Goal: Task Accomplishment & Management: Complete application form

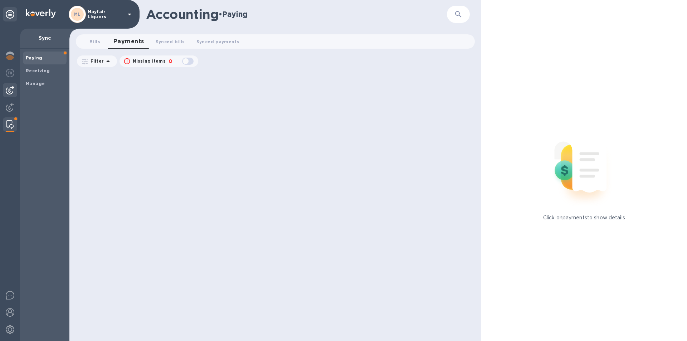
click at [9, 92] on img at bounding box center [10, 90] width 9 height 9
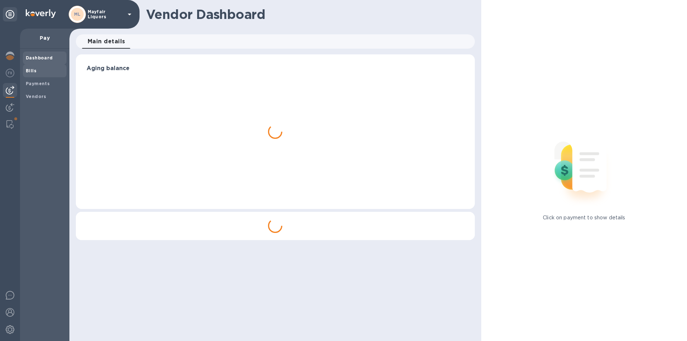
click at [33, 71] on b "Bills" at bounding box center [31, 70] width 11 height 5
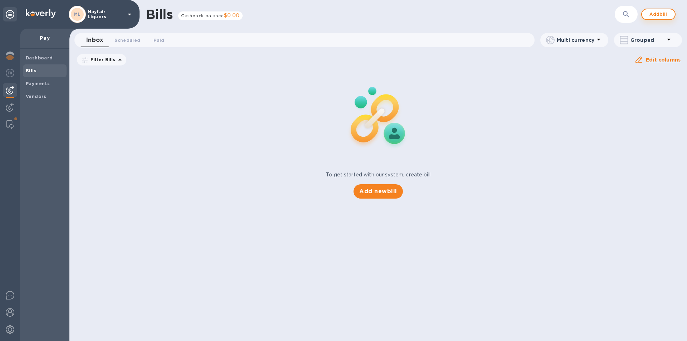
click at [663, 13] on div "Bills Cashback balance $0.00 ​ Add bill" at bounding box center [378, 14] width 618 height 29
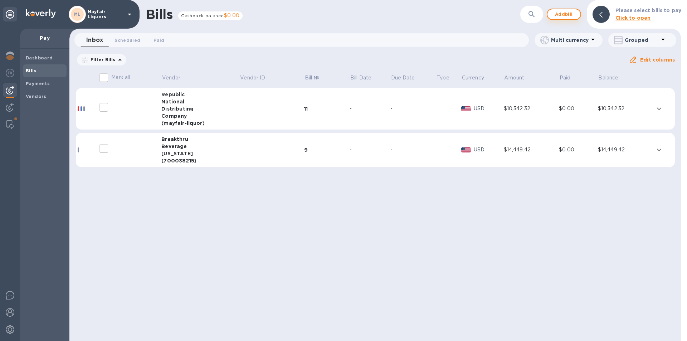
click at [568, 15] on span "Add bill" at bounding box center [563, 14] width 21 height 9
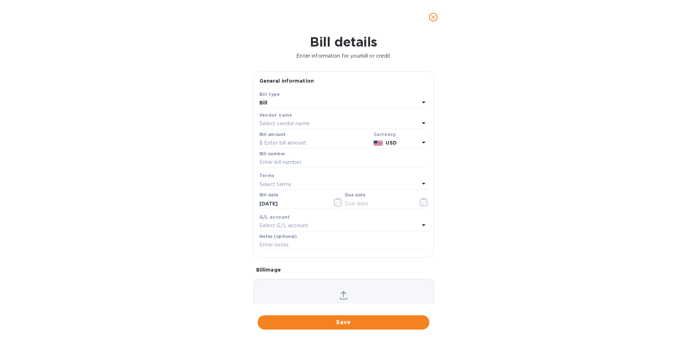
click at [336, 121] on div "Select vendor name" at bounding box center [339, 124] width 160 height 10
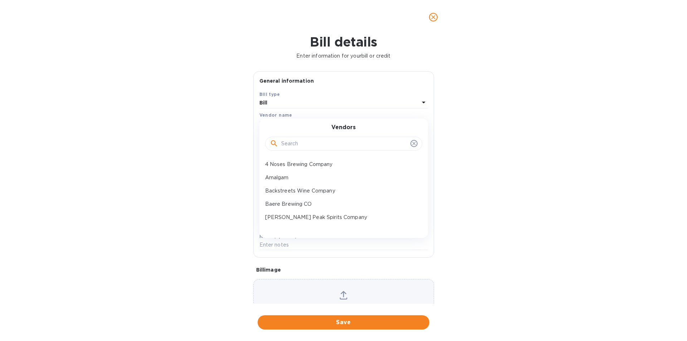
click at [319, 146] on input "text" at bounding box center [344, 143] width 126 height 11
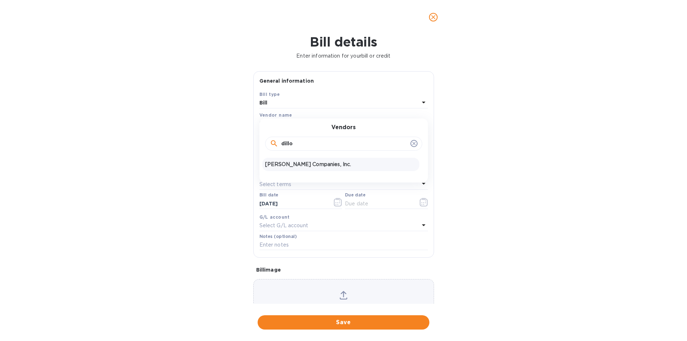
type input "dillo"
click at [313, 164] on p "[PERSON_NAME] Companies, Inc." at bounding box center [340, 165] width 151 height 8
type input "[DATE]"
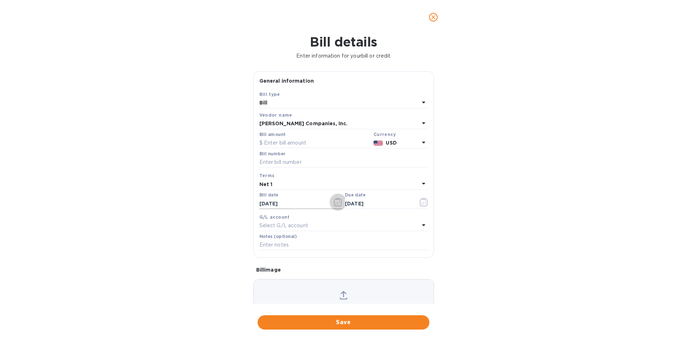
click at [336, 200] on icon "button" at bounding box center [338, 202] width 8 height 9
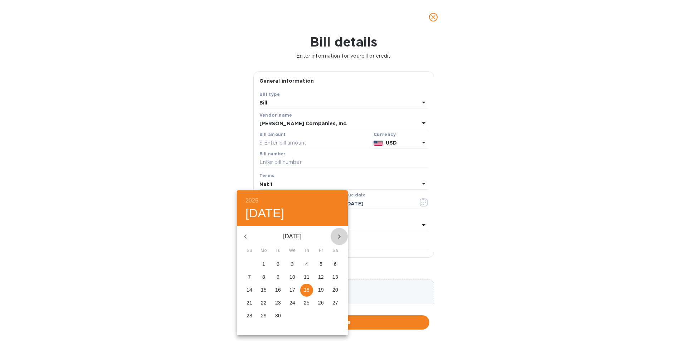
click at [341, 237] on icon "button" at bounding box center [339, 236] width 9 height 9
click at [294, 264] on p "1" at bounding box center [292, 264] width 3 height 7
type input "[DATE]"
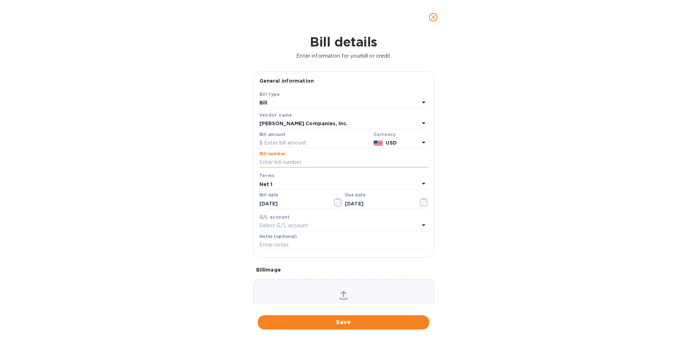
click at [294, 163] on input "text" at bounding box center [343, 162] width 169 height 11
type input "[DATE] Rent"
click at [273, 141] on input "text" at bounding box center [314, 143] width 111 height 11
type input "10,910.73"
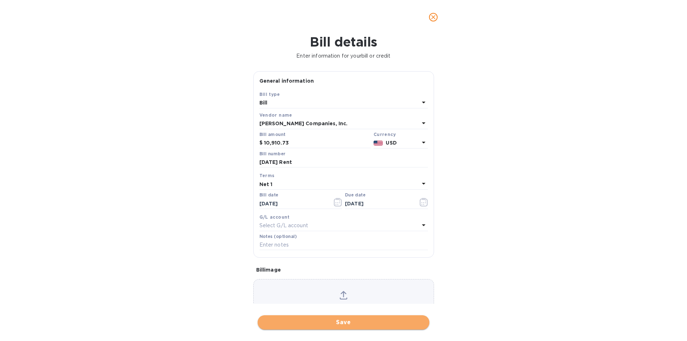
click at [345, 320] on span "Save" at bounding box center [343, 322] width 160 height 9
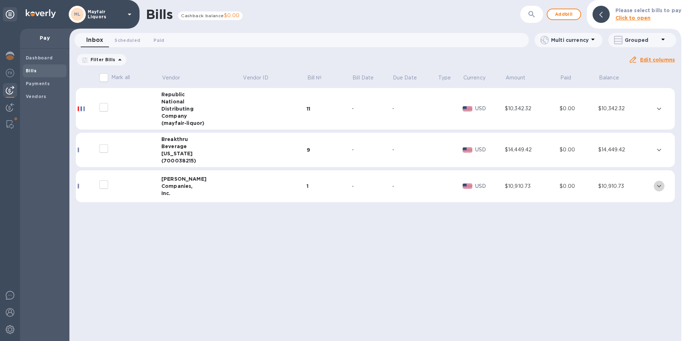
click at [657, 186] on icon "expand row" at bounding box center [659, 186] width 9 height 9
click at [657, 187] on icon "expand row" at bounding box center [659, 186] width 9 height 9
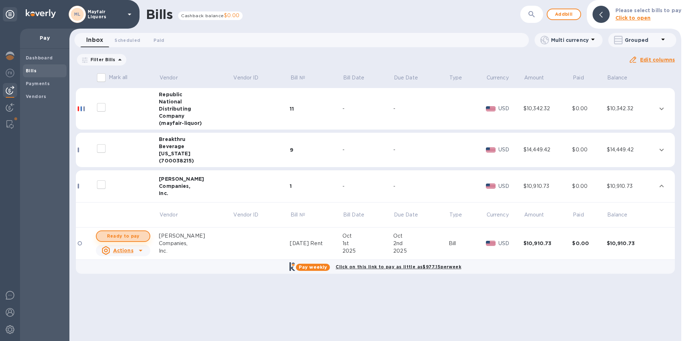
click at [125, 234] on span "Ready to pay" at bounding box center [123, 236] width 42 height 9
checkbox input "true"
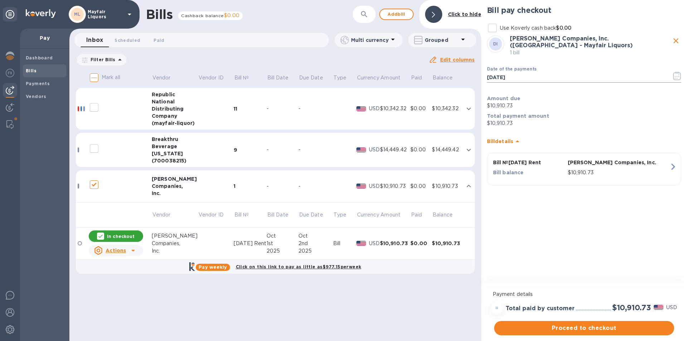
click at [681, 71] on button "button" at bounding box center [677, 75] width 17 height 17
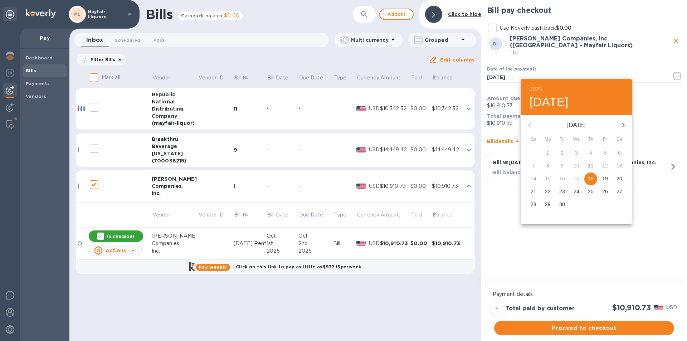
click at [623, 126] on icon "button" at bounding box center [623, 125] width 9 height 9
click at [591, 152] on p "2" at bounding box center [590, 152] width 3 height 7
type input "[DATE]"
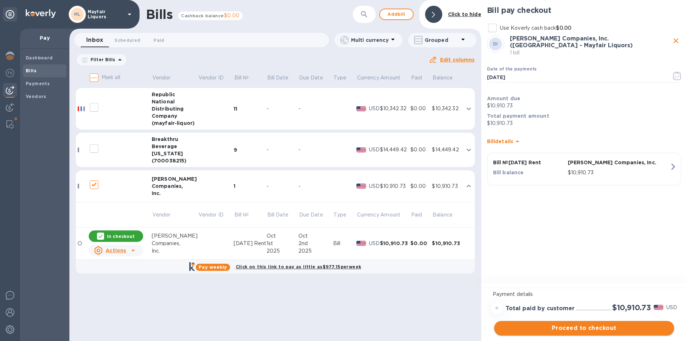
click at [574, 329] on span "Proceed to checkout" at bounding box center [584, 328] width 169 height 9
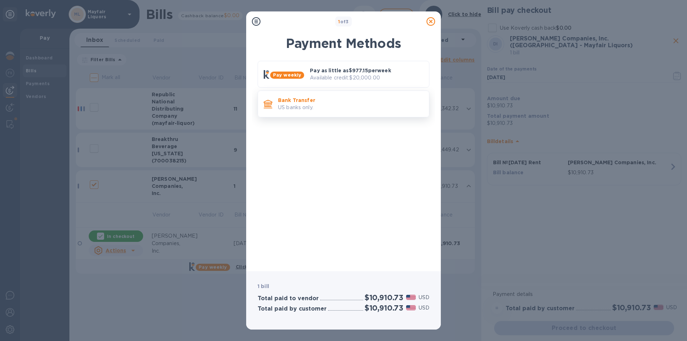
click at [311, 102] on p "Bank Transfer" at bounding box center [350, 100] width 145 height 7
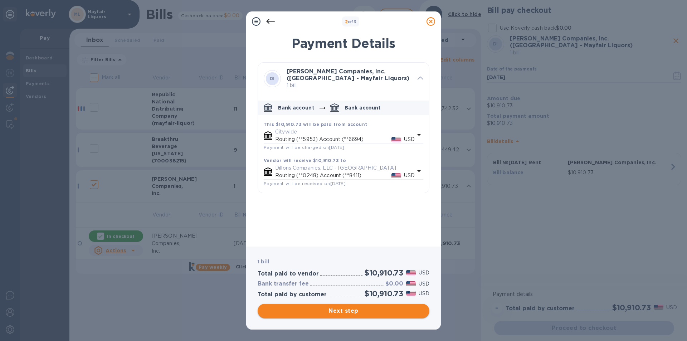
click at [332, 313] on span "Next step" at bounding box center [343, 311] width 160 height 9
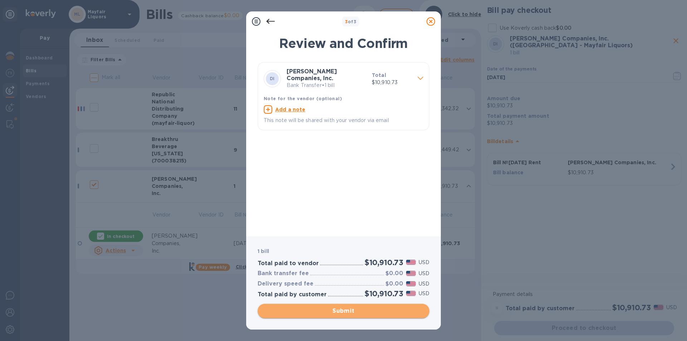
click at [336, 311] on span "Submit" at bounding box center [343, 311] width 160 height 9
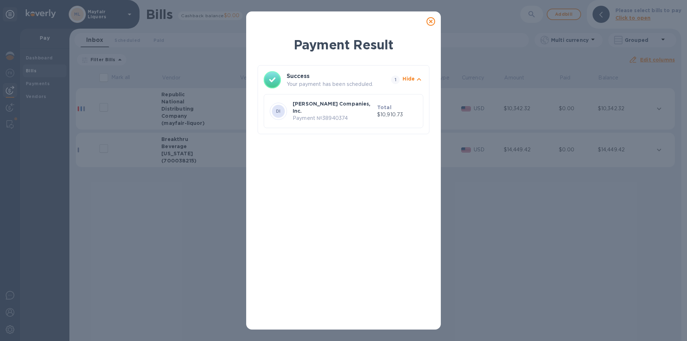
click at [430, 25] on icon at bounding box center [431, 21] width 9 height 9
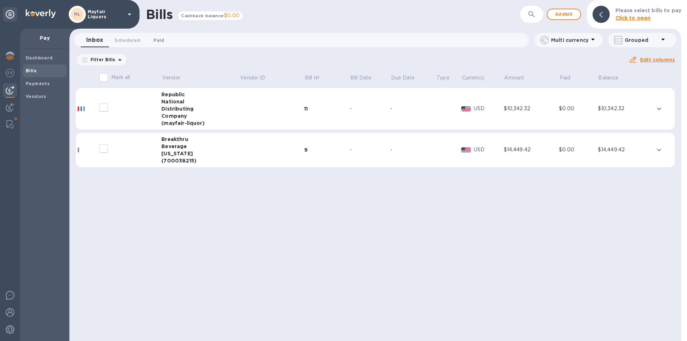
click at [162, 41] on span "Paid 0" at bounding box center [159, 41] width 11 height 8
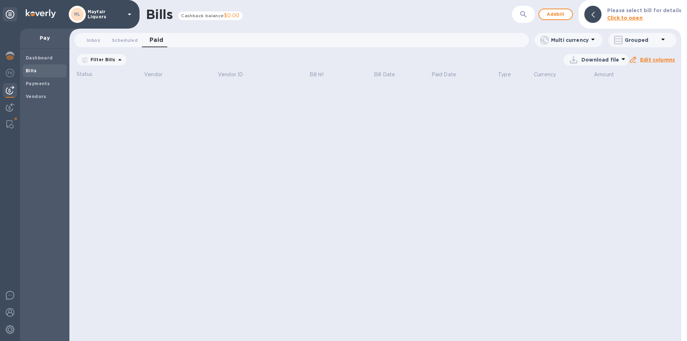
click at [620, 16] on b "Click to open" at bounding box center [624, 18] width 35 height 6
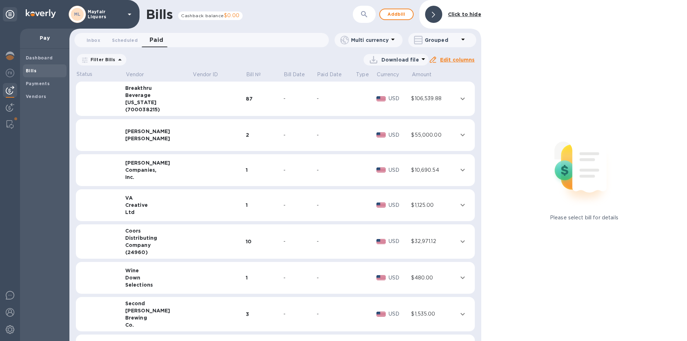
click at [442, 13] on div at bounding box center [433, 14] width 17 height 17
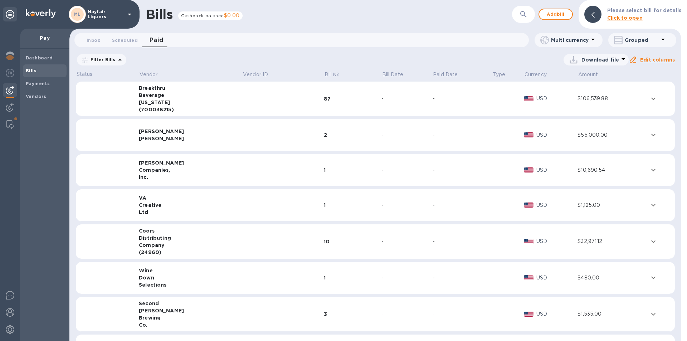
click at [527, 16] on icon "button" at bounding box center [523, 14] width 9 height 9
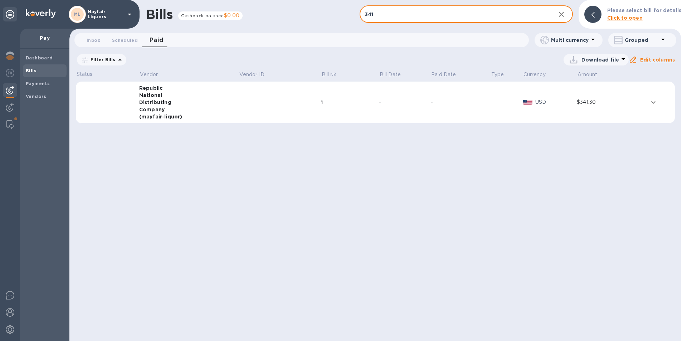
type input "341"
click at [0, 0] on icon at bounding box center [0, 0] width 0 height 0
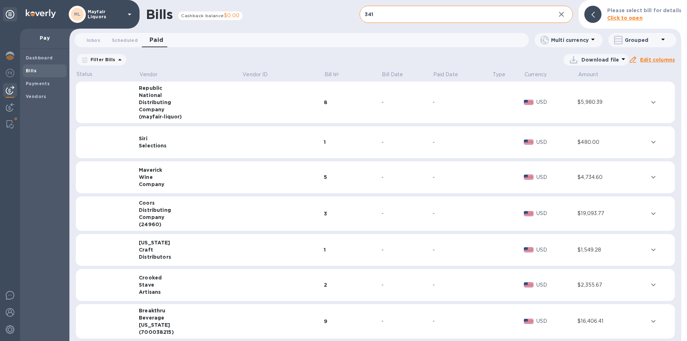
click at [358, 141] on div "1" at bounding box center [353, 141] width 58 height 7
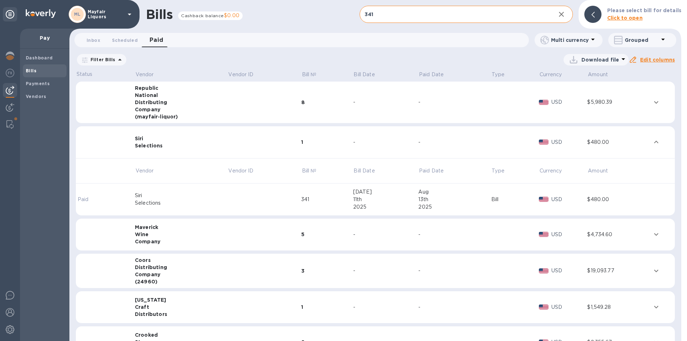
click at [354, 198] on div "11th" at bounding box center [385, 200] width 65 height 8
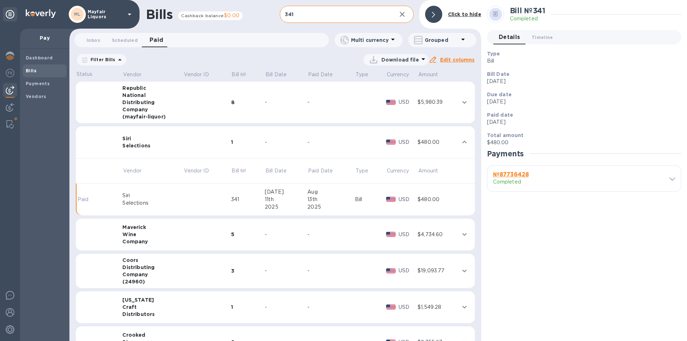
click at [520, 173] on b "№ 87736428" at bounding box center [511, 174] width 36 height 7
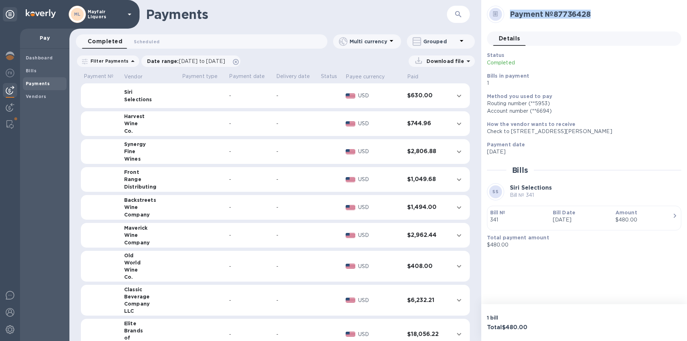
drag, startPoint x: 599, startPoint y: 15, endPoint x: 488, endPoint y: 19, distance: 111.0
click at [488, 19] on div "Payment № 87736428" at bounding box center [581, 14] width 194 height 23
copy h2 "Payment № 87736428"
click at [458, 12] on icon "button" at bounding box center [458, 14] width 6 height 6
drag, startPoint x: 599, startPoint y: 15, endPoint x: 510, endPoint y: 16, distance: 89.5
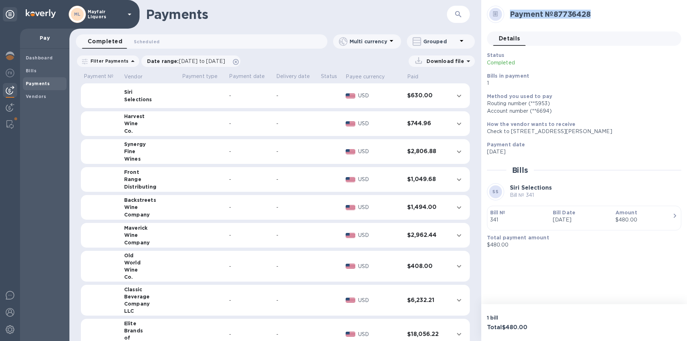
click at [510, 16] on h2 "Payment № 87736428" at bounding box center [593, 14] width 166 height 9
copy h2 "Payment № 87736428"
click at [452, 13] on button "button" at bounding box center [458, 14] width 17 height 17
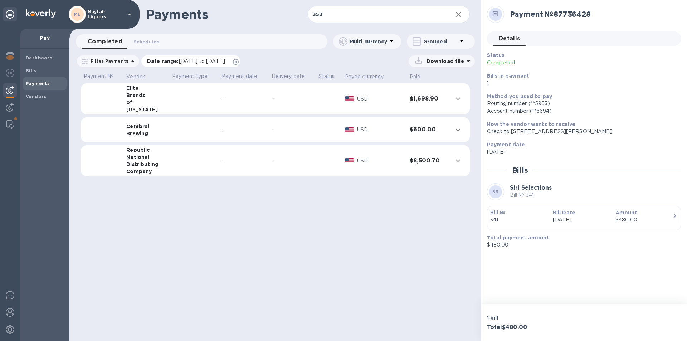
click at [239, 62] on icon at bounding box center [236, 62] width 6 height 6
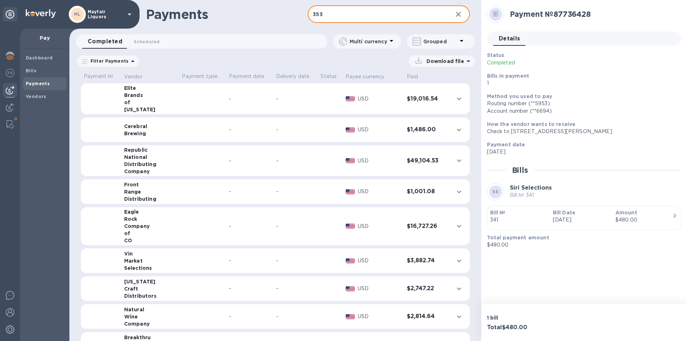
drag, startPoint x: 335, startPoint y: 14, endPoint x: 239, endPoint y: 11, distance: 96.0
click at [239, 11] on div "Payments 353 ​" at bounding box center [275, 14] width 412 height 29
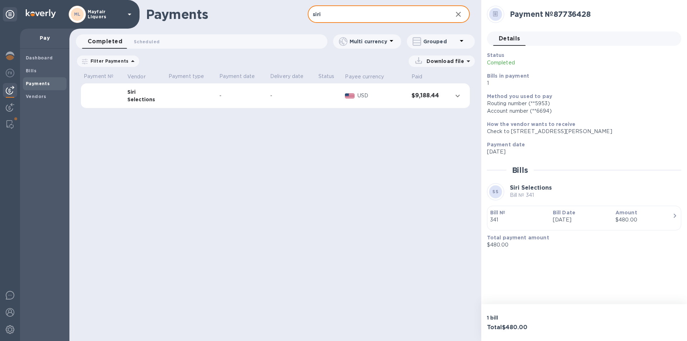
type input "siri"
click at [277, 98] on div "-" at bounding box center [291, 96] width 43 height 8
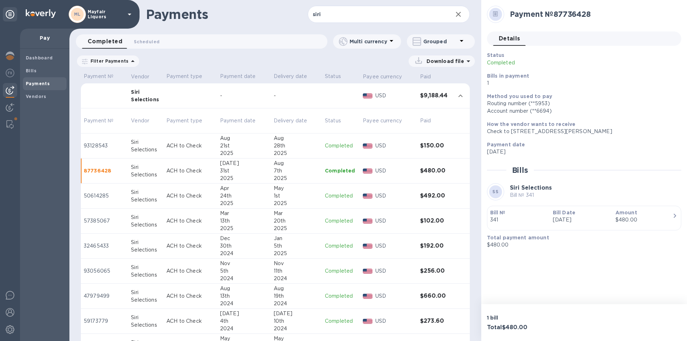
click at [223, 149] on div "21st" at bounding box center [244, 146] width 48 height 8
drag, startPoint x: 596, startPoint y: 13, endPoint x: 507, endPoint y: 15, distance: 88.0
click at [507, 15] on div "Payment № 93128543" at bounding box center [592, 14] width 171 height 15
copy h2 "Payment № 93128543"
click at [34, 96] on b "Vendors" at bounding box center [36, 96] width 21 height 5
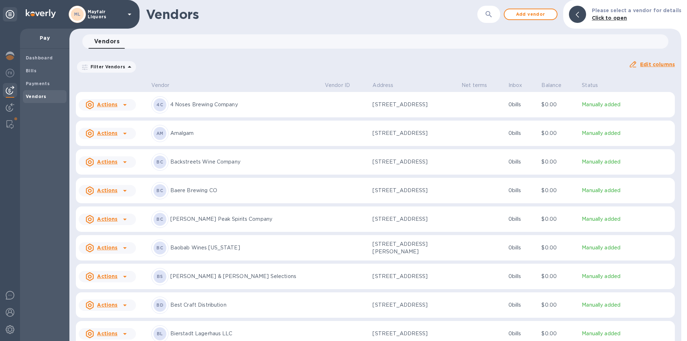
click at [497, 16] on button "button" at bounding box center [488, 14] width 17 height 17
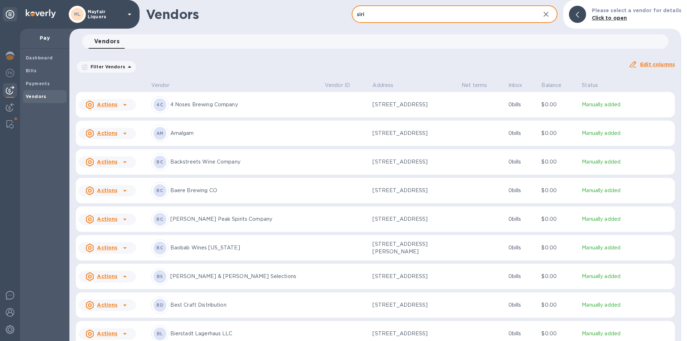
type input "siri"
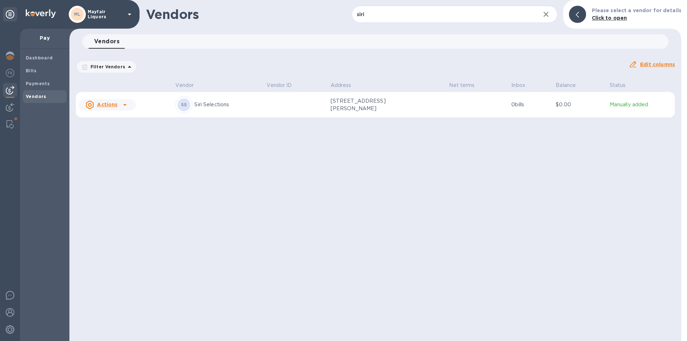
drag, startPoint x: 394, startPoint y: 106, endPoint x: 329, endPoint y: 101, distance: 65.3
click at [329, 101] on td "[STREET_ADDRESS][PERSON_NAME]" at bounding box center [387, 105] width 119 height 26
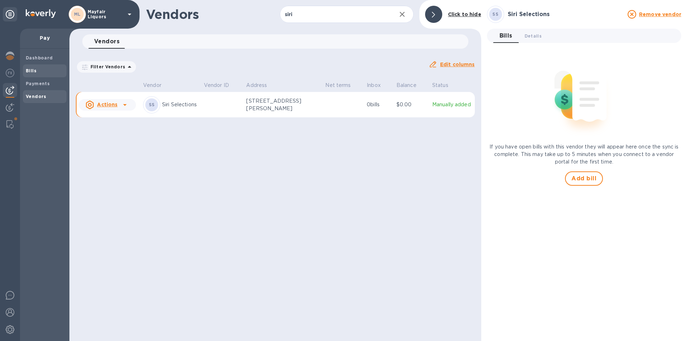
click at [37, 68] on span "Bills" at bounding box center [45, 70] width 38 height 7
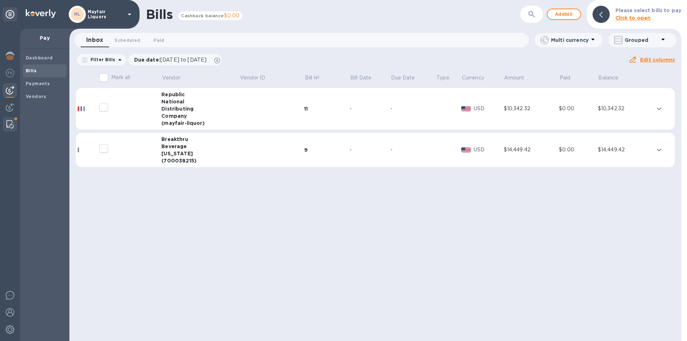
click at [9, 124] on img at bounding box center [9, 124] width 7 height 9
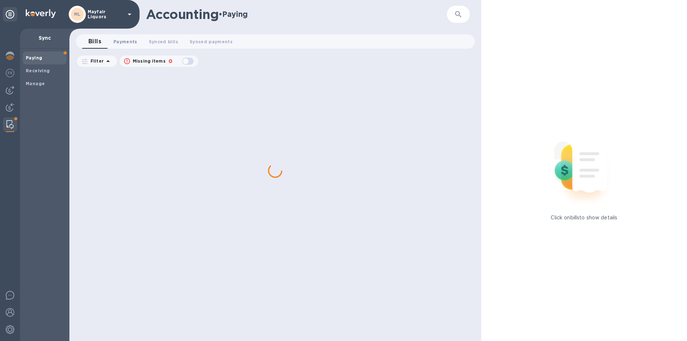
drag, startPoint x: 127, startPoint y: 33, endPoint x: 125, endPoint y: 37, distance: 4.7
click at [128, 35] on div "Accounting • Paying ​ Bills 0 Payments 0 Synced bills 0 Synced payments 0 Filte…" at bounding box center [275, 170] width 412 height 341
click at [124, 38] on span "Payments 0" at bounding box center [125, 42] width 24 height 8
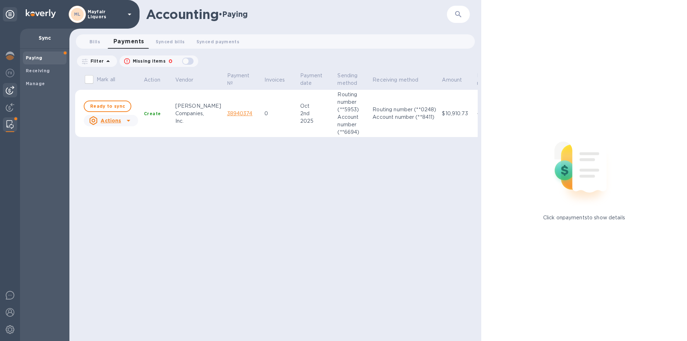
click at [12, 92] on img at bounding box center [10, 90] width 9 height 9
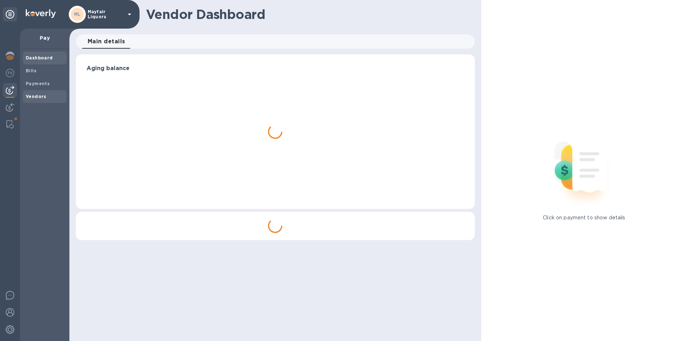
click at [32, 97] on b "Vendors" at bounding box center [36, 96] width 21 height 5
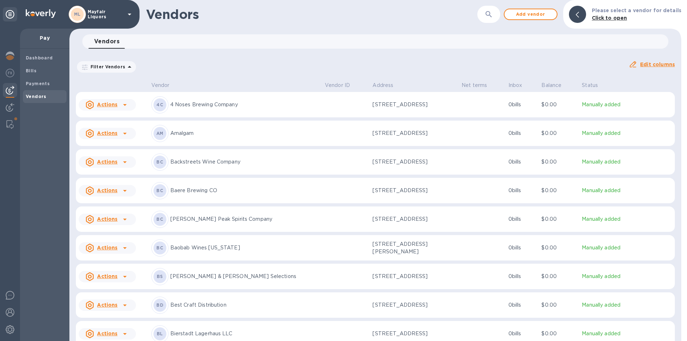
click at [491, 18] on icon "button" at bounding box center [489, 14] width 9 height 9
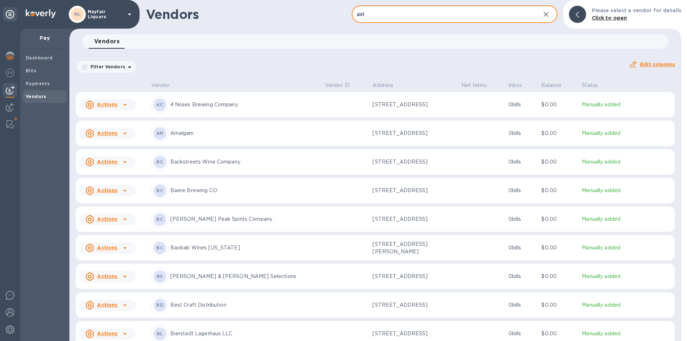
type input "siri"
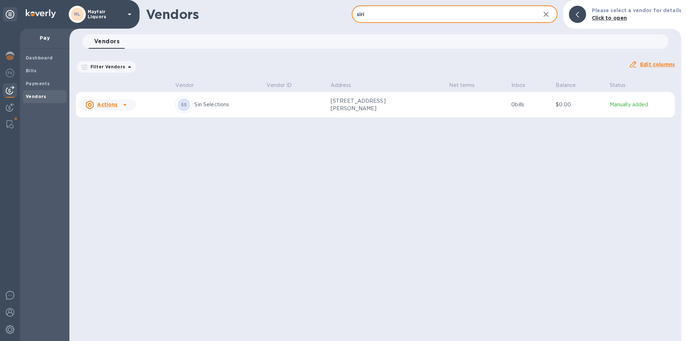
click at [339, 103] on p "[STREET_ADDRESS][PERSON_NAME]" at bounding box center [367, 104] width 72 height 15
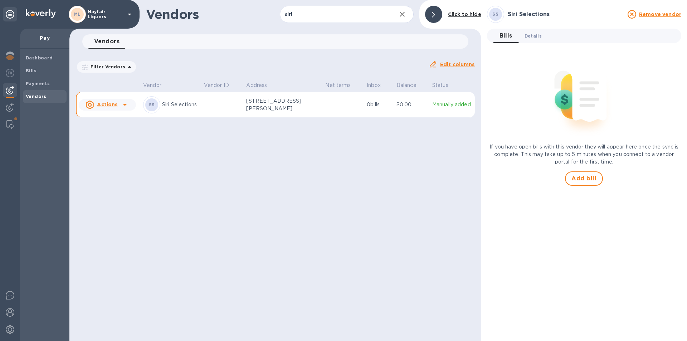
click at [540, 37] on span "Details 0" at bounding box center [533, 36] width 17 height 8
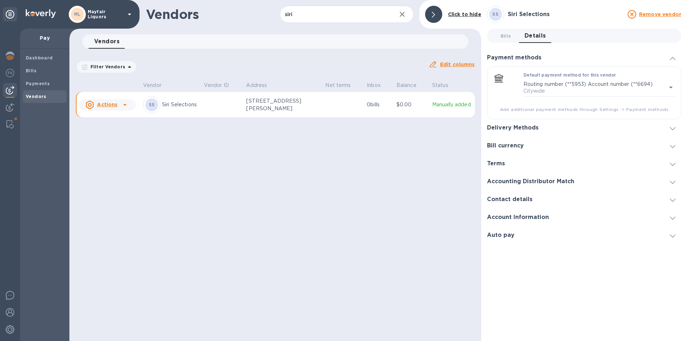
click at [519, 124] on div "Delivery Methods" at bounding box center [584, 128] width 194 height 18
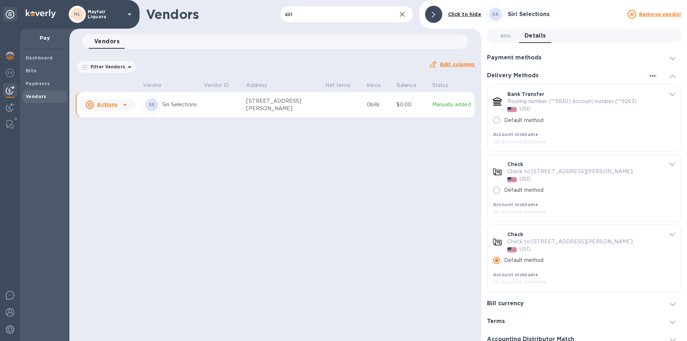
click at [494, 119] on input "Default method" at bounding box center [496, 120] width 15 height 15
radio input "true"
click at [497, 121] on input "Default method" at bounding box center [496, 120] width 15 height 15
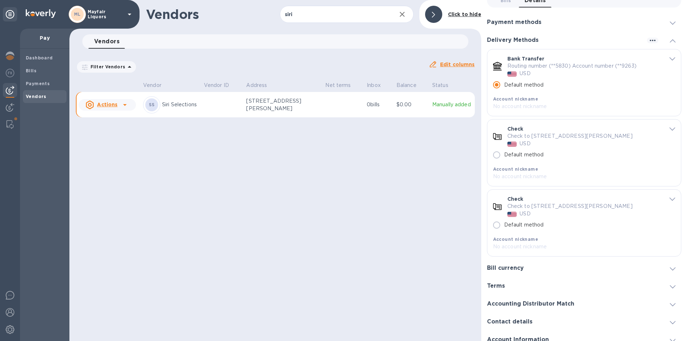
scroll to position [69, 0]
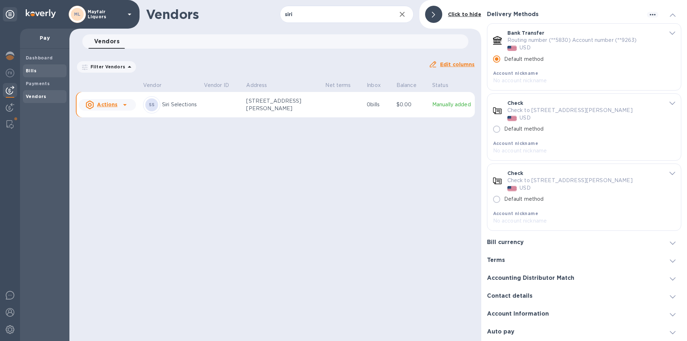
click at [47, 69] on span "Bills" at bounding box center [45, 70] width 38 height 7
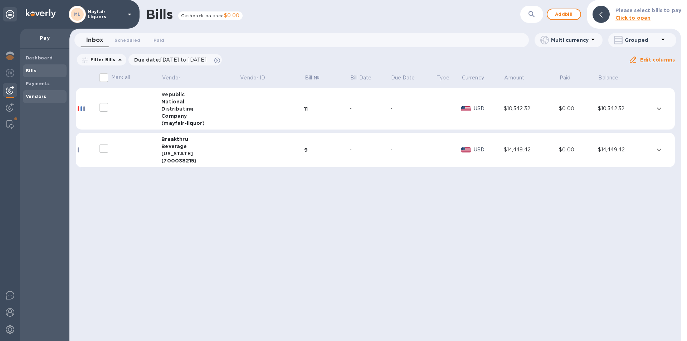
click at [37, 98] on b "Vendors" at bounding box center [36, 96] width 21 height 5
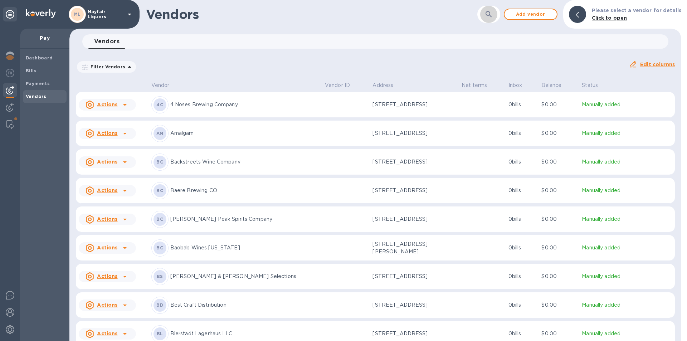
click at [493, 11] on icon "button" at bounding box center [489, 14] width 9 height 9
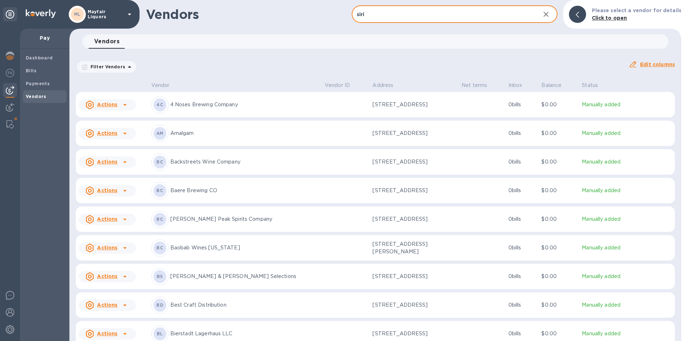
type input "siri"
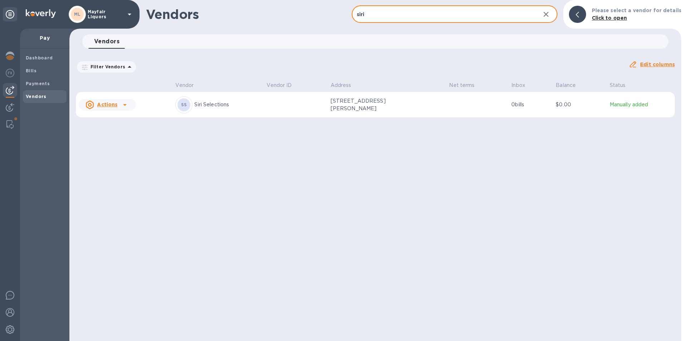
click at [359, 113] on td "[STREET_ADDRESS][PERSON_NAME]" at bounding box center [387, 105] width 119 height 26
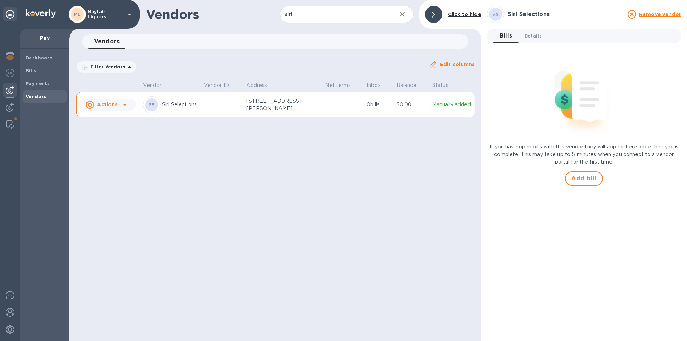
click at [535, 37] on span "Details 0" at bounding box center [533, 36] width 17 height 8
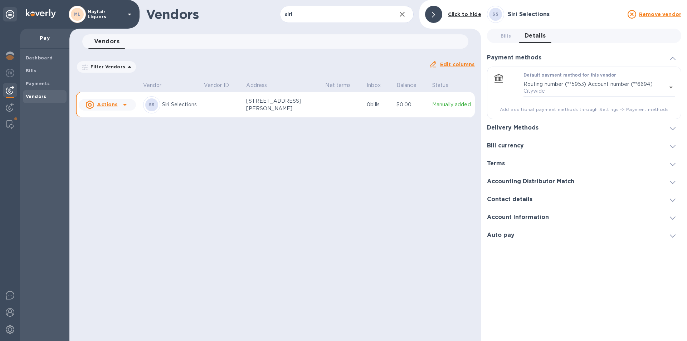
click at [527, 124] on div "Delivery Methods" at bounding box center [584, 128] width 194 height 18
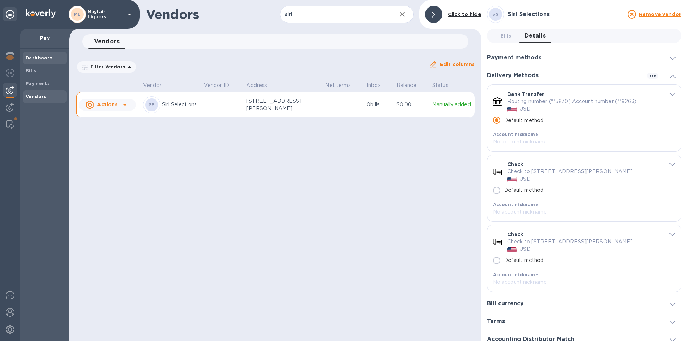
click at [39, 54] on span "Dashboard" at bounding box center [39, 57] width 27 height 7
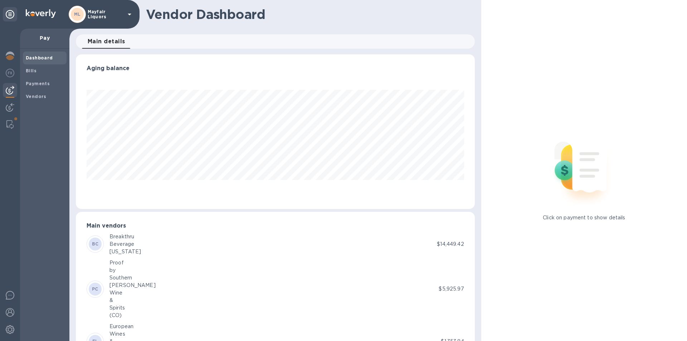
scroll to position [155, 396]
click at [38, 68] on span "Bills" at bounding box center [45, 70] width 38 height 7
